Goal: Information Seeking & Learning: Learn about a topic

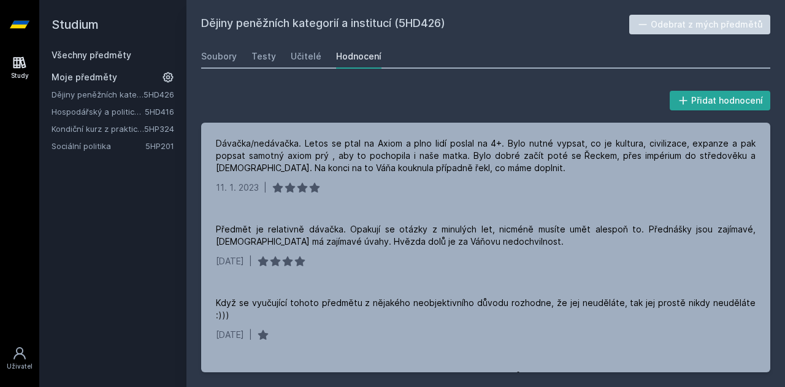
click at [92, 58] on link "Všechny předměty" at bounding box center [92, 55] width 80 height 10
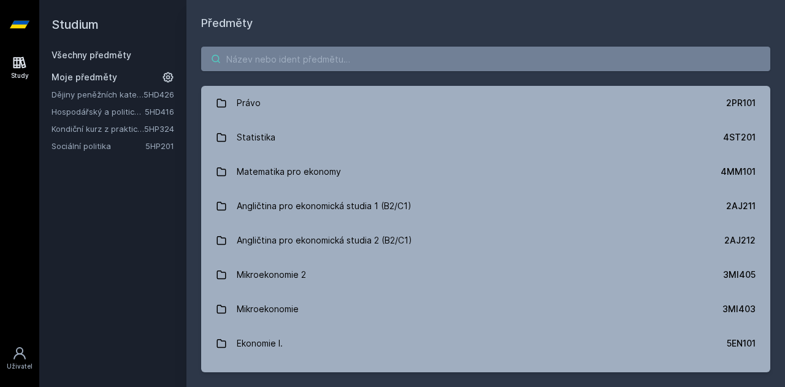
click at [307, 58] on input "search" at bounding box center [485, 59] width 569 height 25
paste input "5EN309"
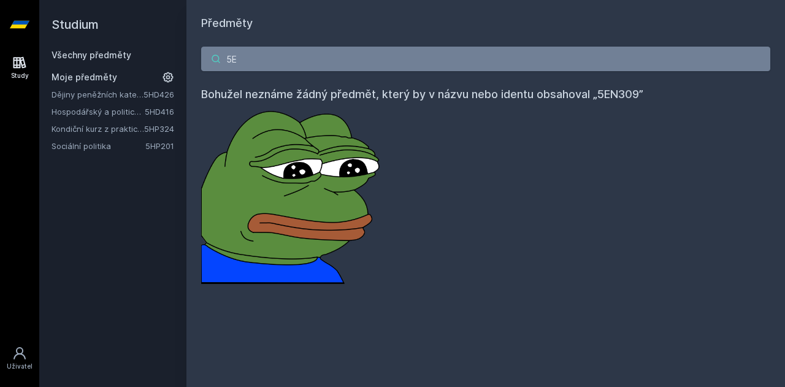
type input "5"
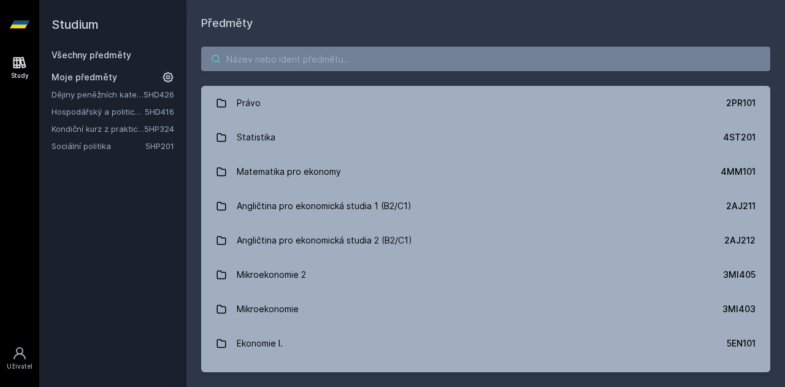
type input "i"
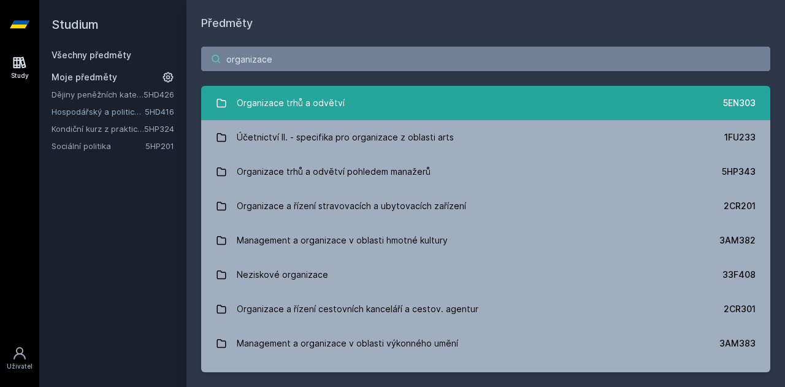
type input "organizace"
click at [338, 112] on div "Organizace trhů a odvětví" at bounding box center [291, 103] width 108 height 25
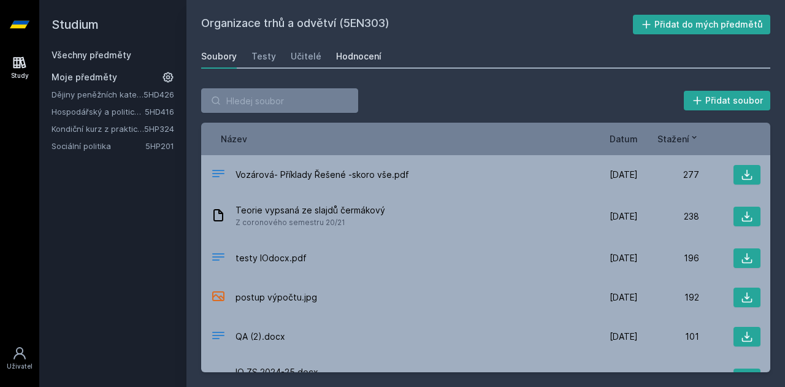
click at [338, 55] on div "Hodnocení" at bounding box center [358, 56] width 45 height 12
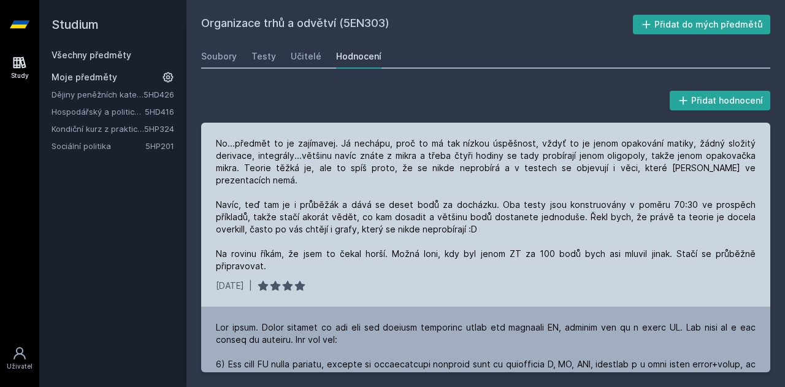
click at [467, 232] on div "No...předmět to je zajímavej. Já nechápu, proč to má tak nízkou úspěšnost, vždy…" at bounding box center [486, 204] width 540 height 135
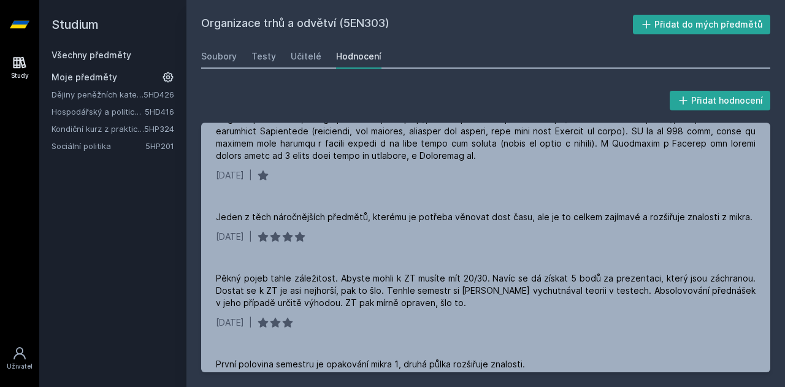
scroll to position [613, 0]
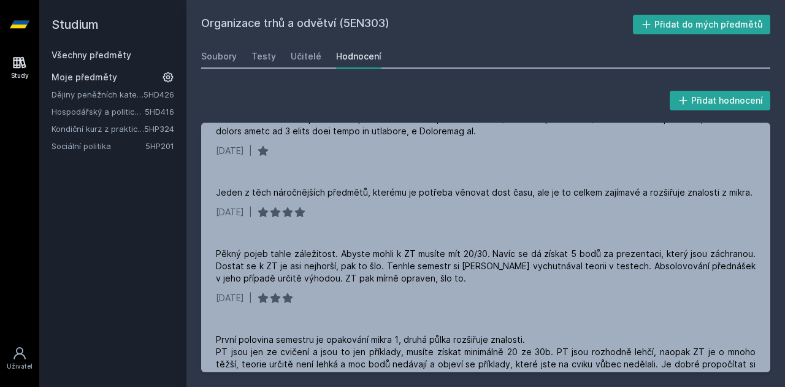
click at [125, 51] on link "Všechny předměty" at bounding box center [92, 55] width 80 height 10
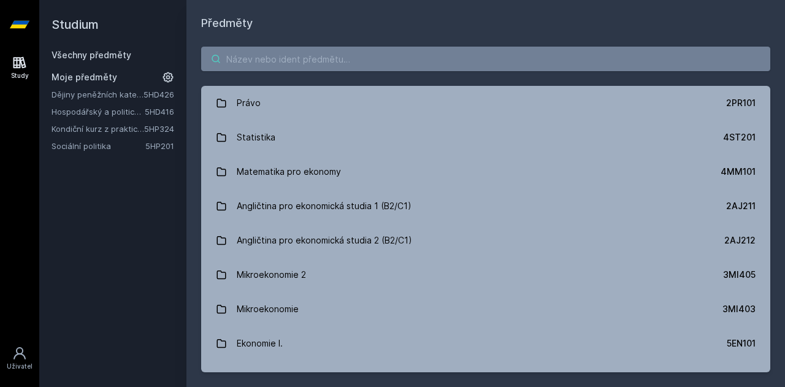
click at [286, 60] on input "search" at bounding box center [485, 59] width 569 height 25
paste input "5HD213"
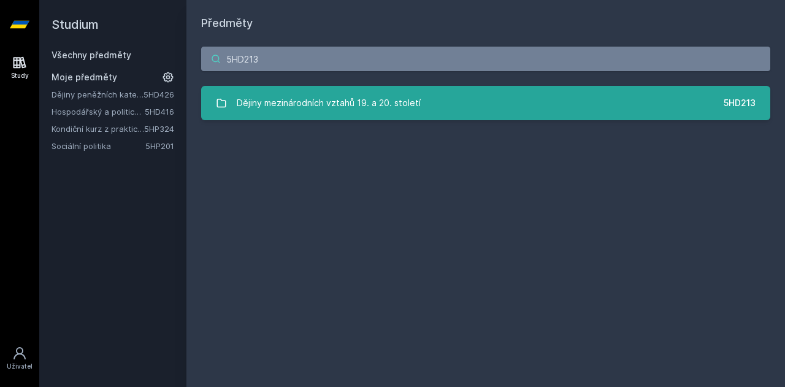
type input "5HD213"
click at [419, 104] on link "Dějiny mezinárodních vztahů 19. a 20. století 5HD213" at bounding box center [485, 103] width 569 height 34
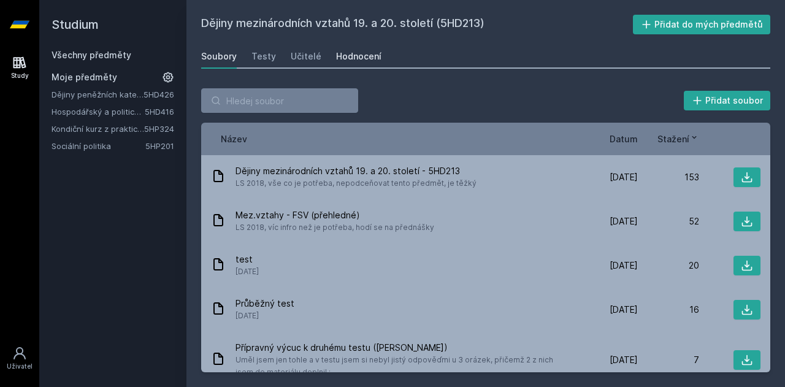
click at [362, 50] on div "Hodnocení" at bounding box center [358, 56] width 45 height 12
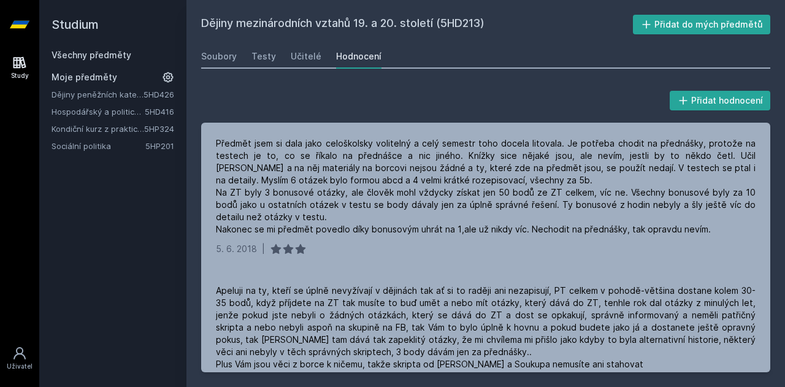
click at [89, 54] on link "Všechny předměty" at bounding box center [92, 55] width 80 height 10
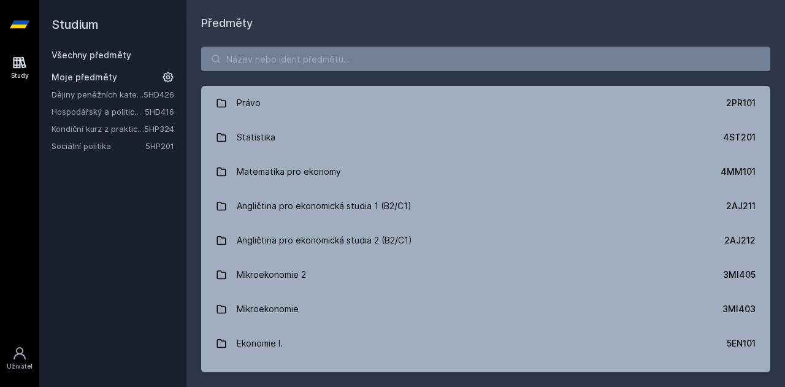
click at [134, 108] on link "Hospodářský a politický vývoj Evropy ve 20.století" at bounding box center [98, 111] width 93 height 12
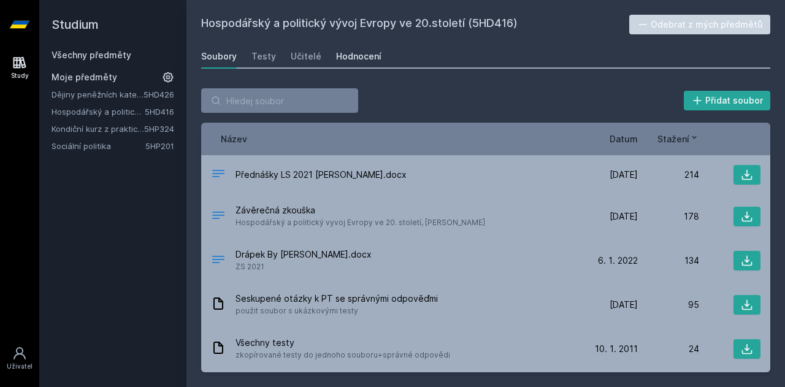
click at [361, 52] on div "Hodnocení" at bounding box center [358, 56] width 45 height 12
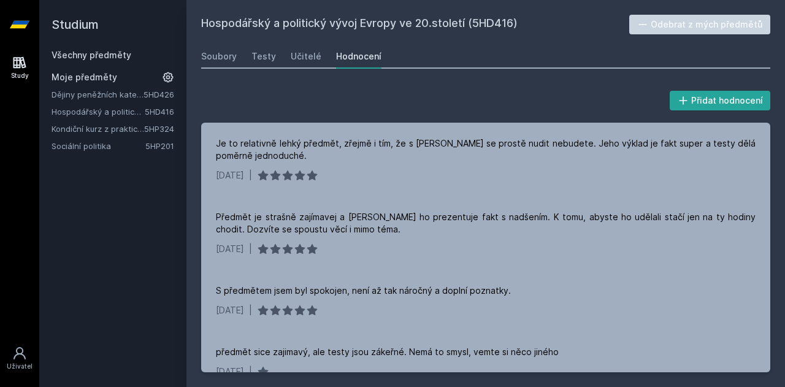
click at [497, 21] on h2 "Hospodářský a politický vývoj Evropy ve 20.století (5HD416)" at bounding box center [415, 25] width 428 height 20
copy h2 "5HD416"
click at [94, 56] on link "Všechny předměty" at bounding box center [92, 55] width 80 height 10
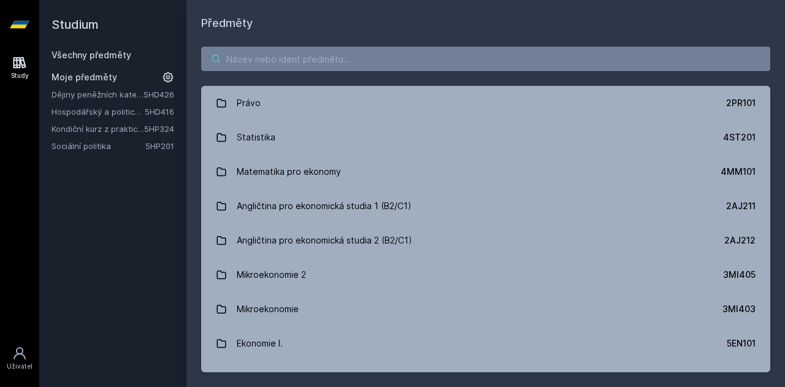
click at [300, 52] on input "search" at bounding box center [485, 59] width 569 height 25
paste input "5EN383"
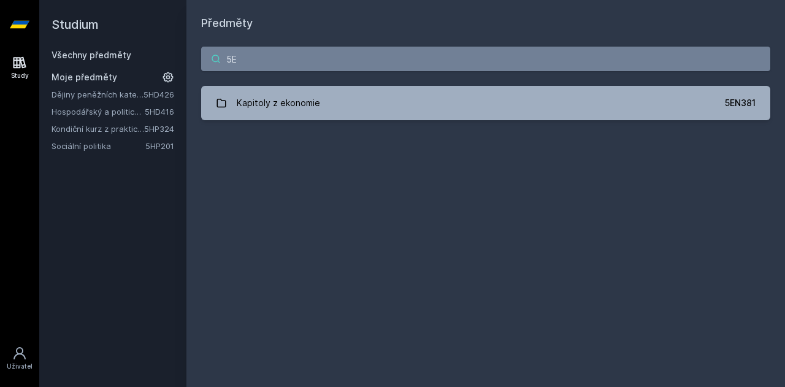
type input "5"
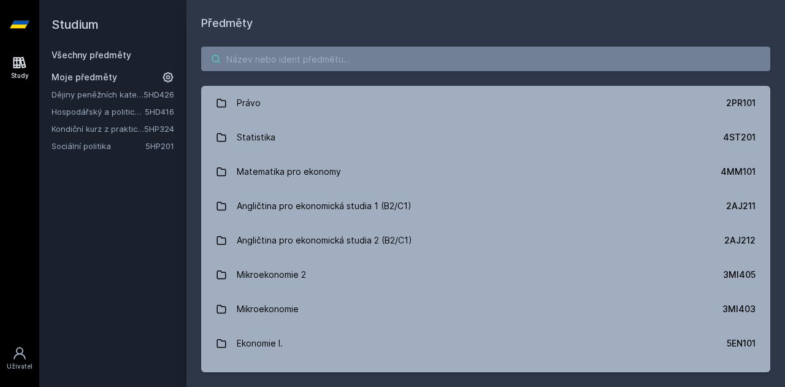
paste input "5IE462"
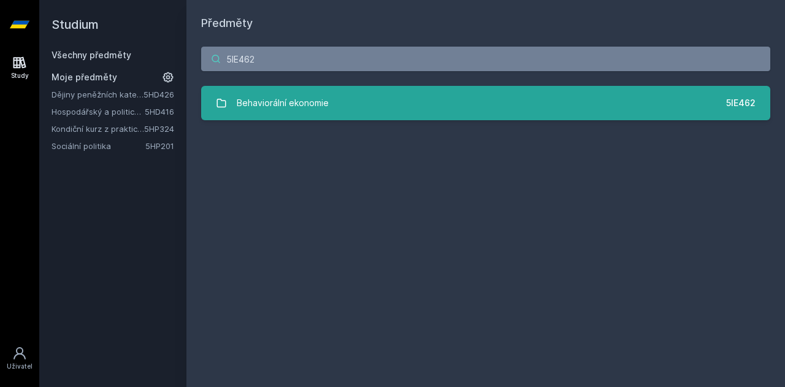
type input "5IE462"
click at [258, 115] on div "Behaviorální ekonomie" at bounding box center [283, 103] width 92 height 25
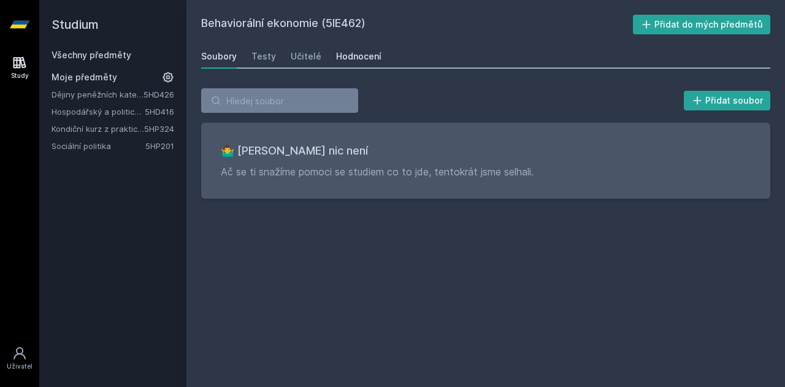
click at [352, 61] on div "Hodnocení" at bounding box center [358, 56] width 45 height 12
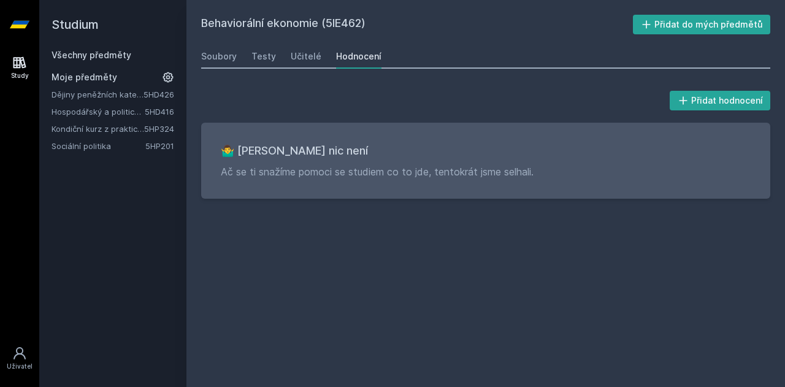
click at [124, 53] on link "Všechny předměty" at bounding box center [92, 55] width 80 height 10
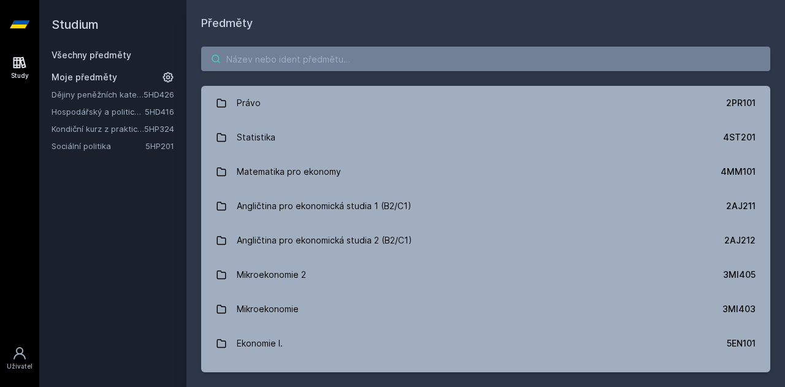
click at [313, 59] on input "search" at bounding box center [485, 59] width 569 height 25
paste input "3MI604"
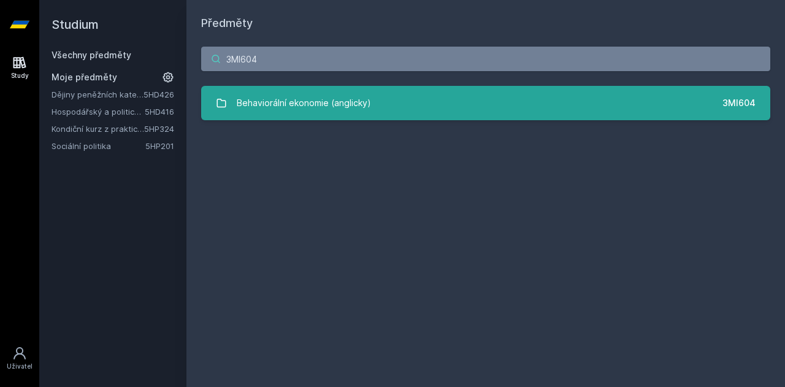
type input "3MI604"
click at [312, 102] on div "Behaviorální ekonomie (anglicky)" at bounding box center [304, 103] width 134 height 25
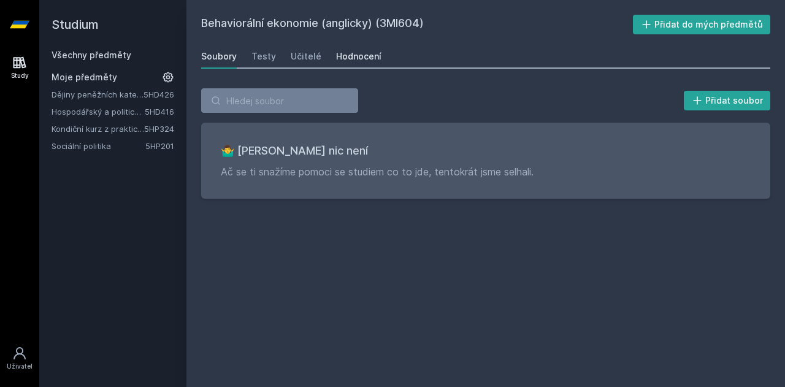
click at [353, 53] on div "Hodnocení" at bounding box center [358, 56] width 45 height 12
